Goal: Browse casually: Explore the website without a specific task or goal

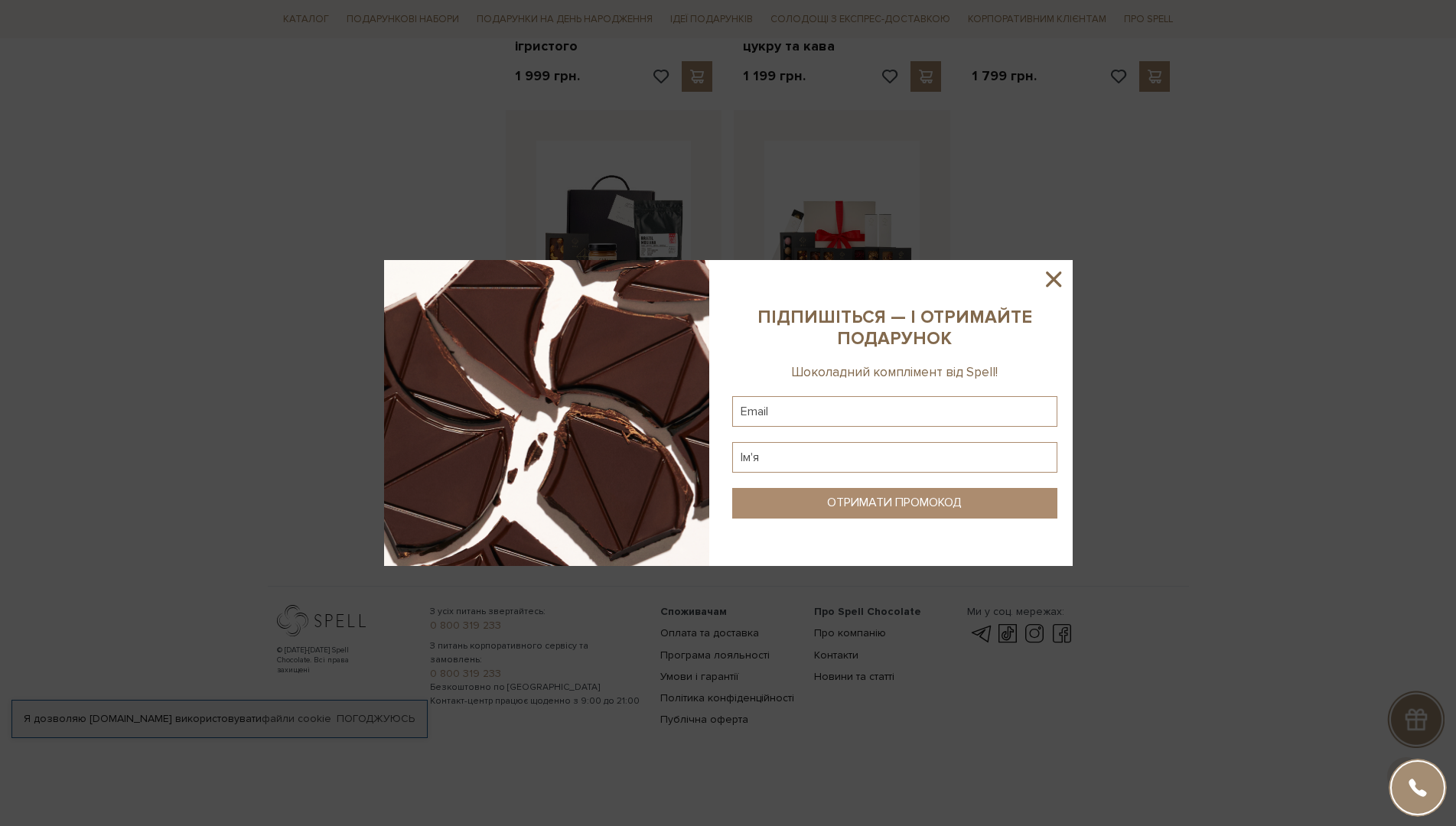
scroll to position [1786, 0]
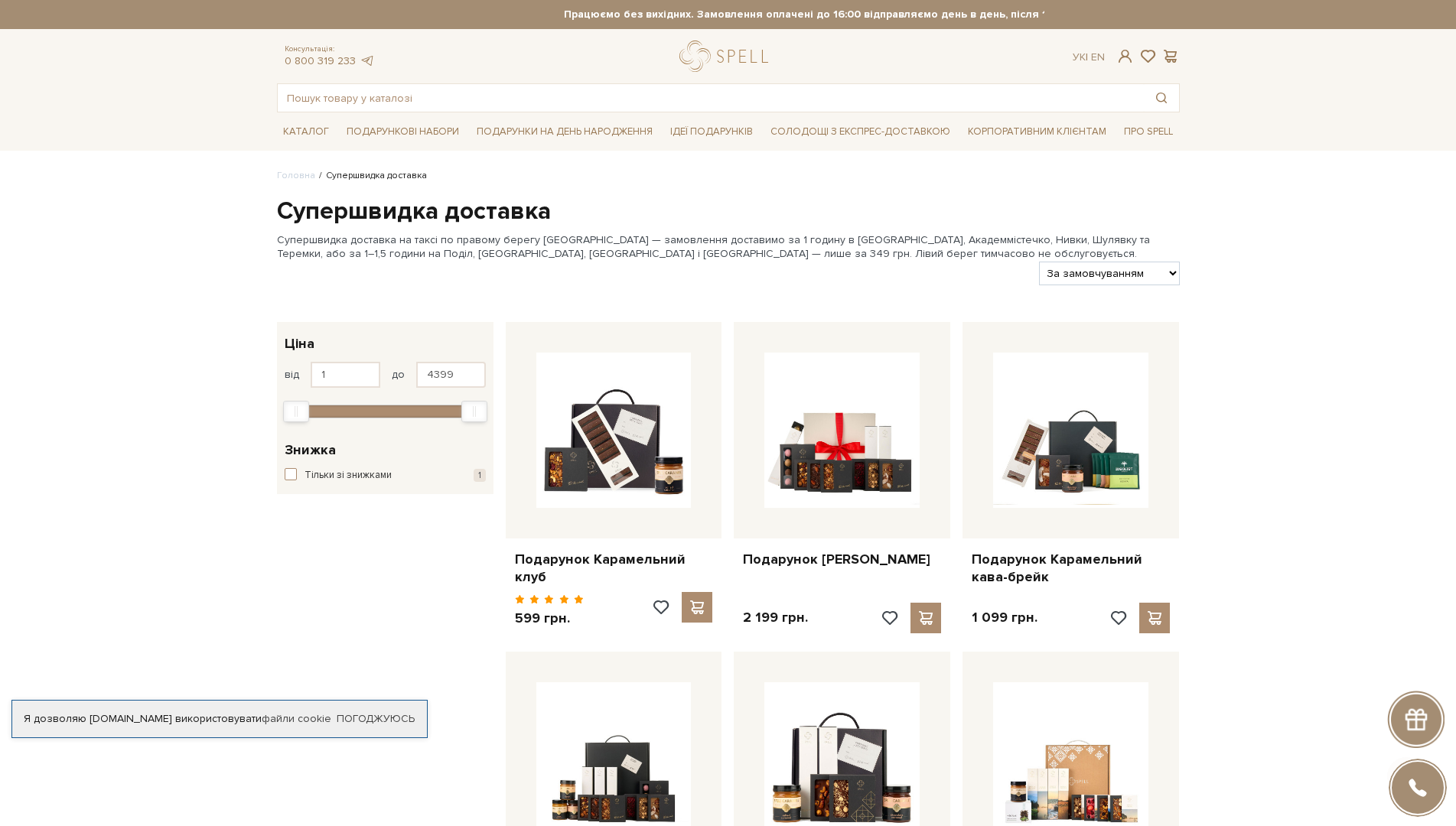
scroll to position [1308, 0]
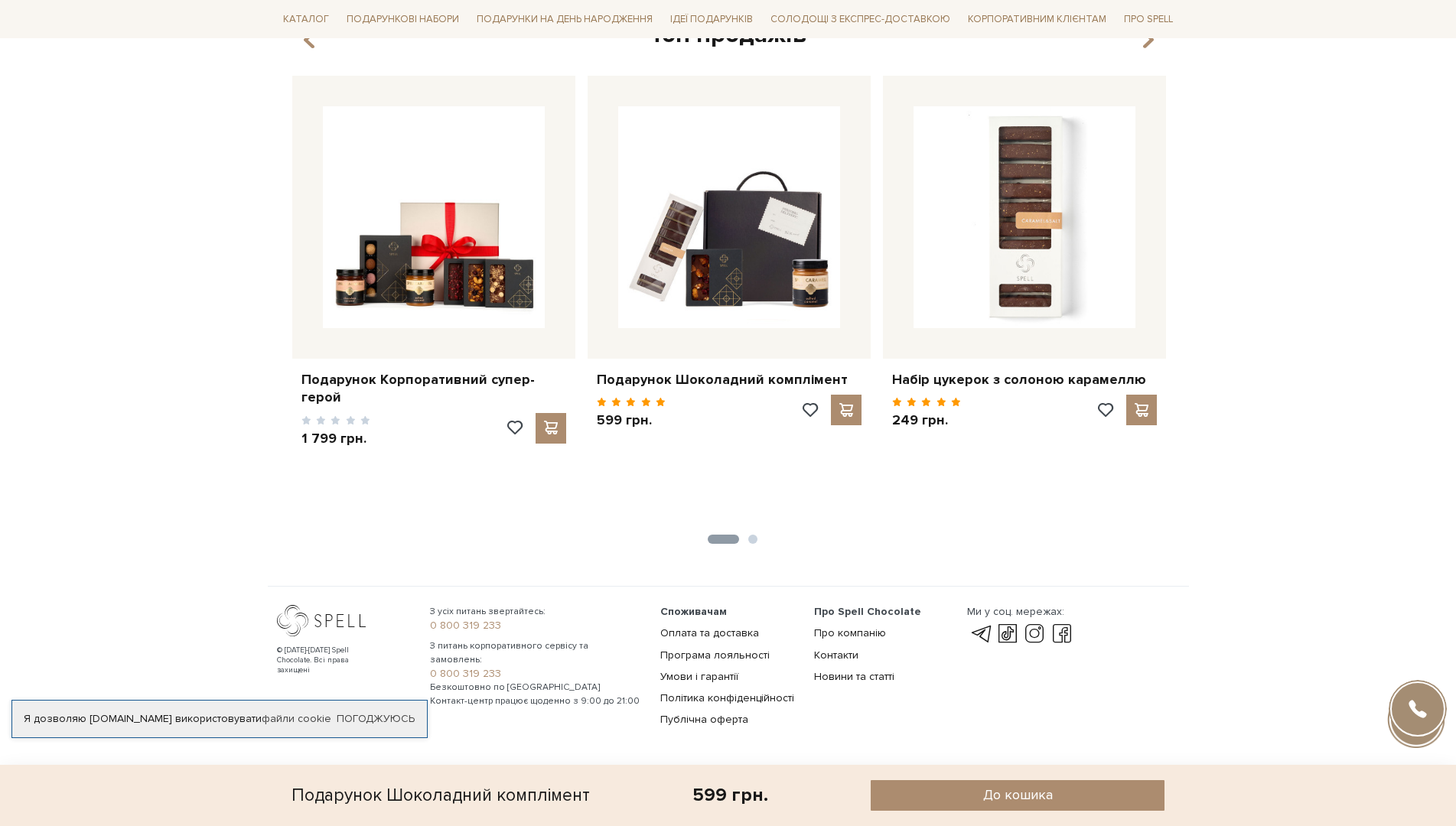
scroll to position [1559, 0]
